Goal: Navigation & Orientation: Find specific page/section

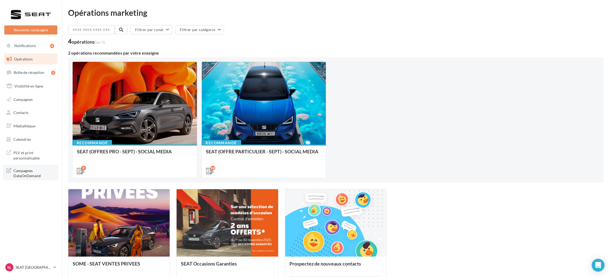
click at [45, 172] on span "Campagnes DataOnDemand" at bounding box center [34, 173] width 42 height 12
click at [55, 271] on link "SL SEAT [GEOGRAPHIC_DATA] SEAT-[GEOGRAPHIC_DATA]" at bounding box center [30, 268] width 53 height 10
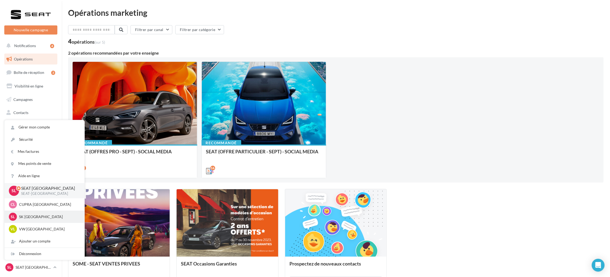
click at [40, 217] on p "SK [GEOGRAPHIC_DATA]" at bounding box center [48, 216] width 59 height 5
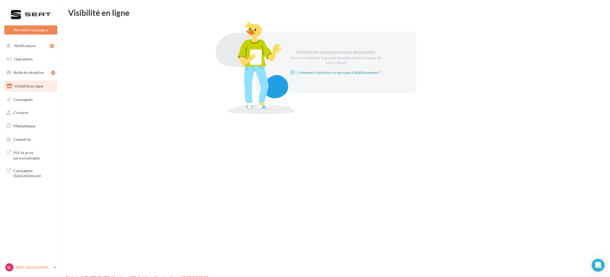
click at [54, 263] on link "SL SEAT [GEOGRAPHIC_DATA] SEAT-[GEOGRAPHIC_DATA]" at bounding box center [30, 268] width 53 height 10
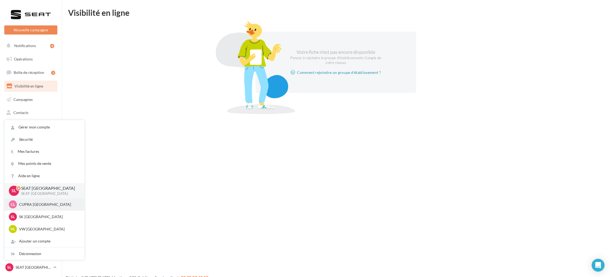
click at [46, 208] on div "CL CUPRA LE HAVRE cupra_lehavre" at bounding box center [44, 205] width 71 height 8
